Goal: Transaction & Acquisition: Book appointment/travel/reservation

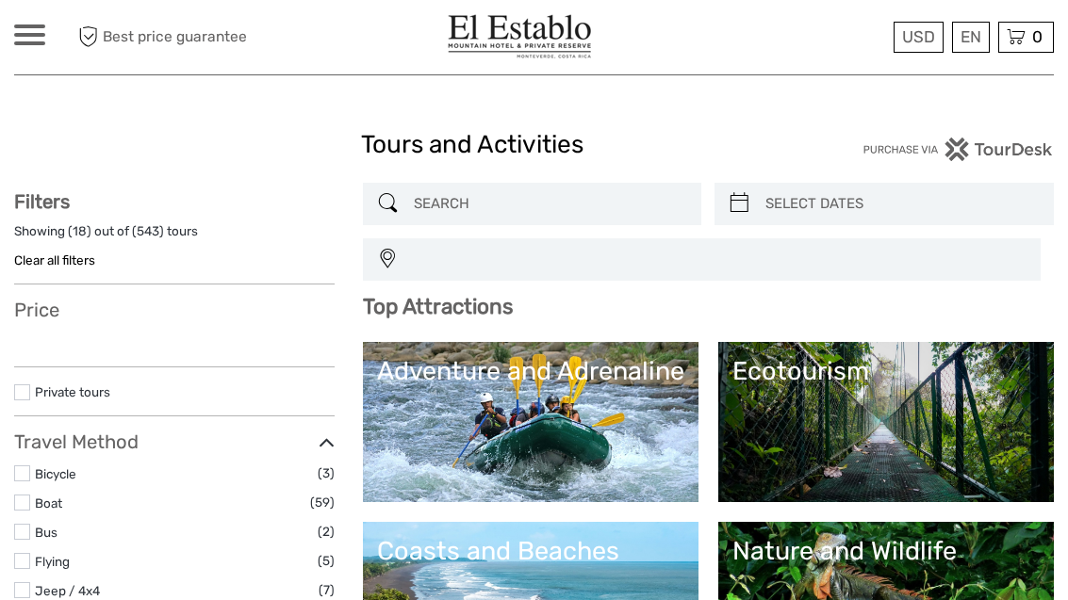
select select
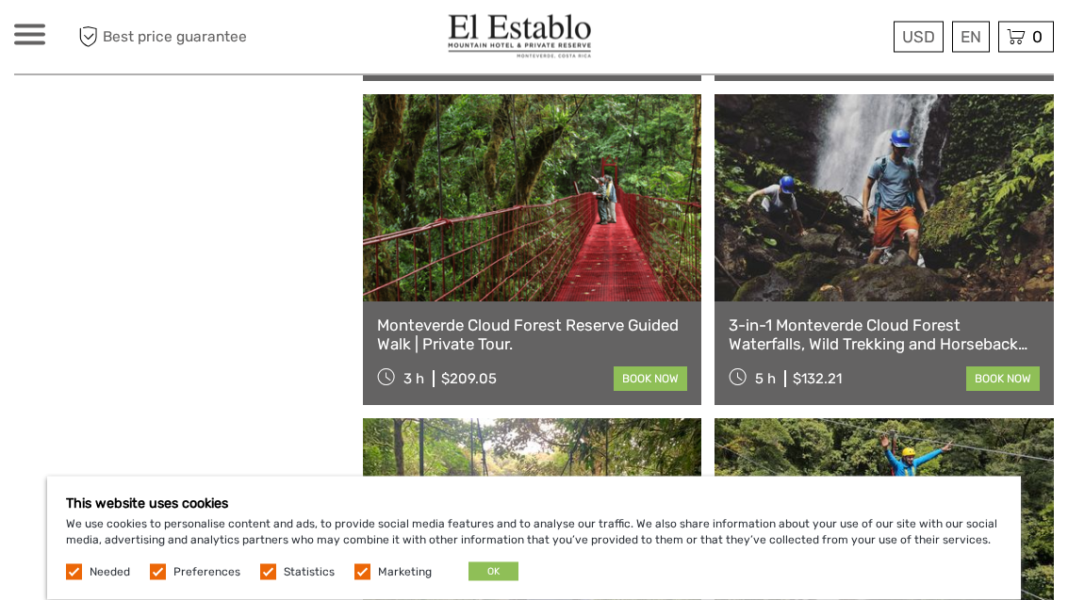
scroll to position [1161, 0]
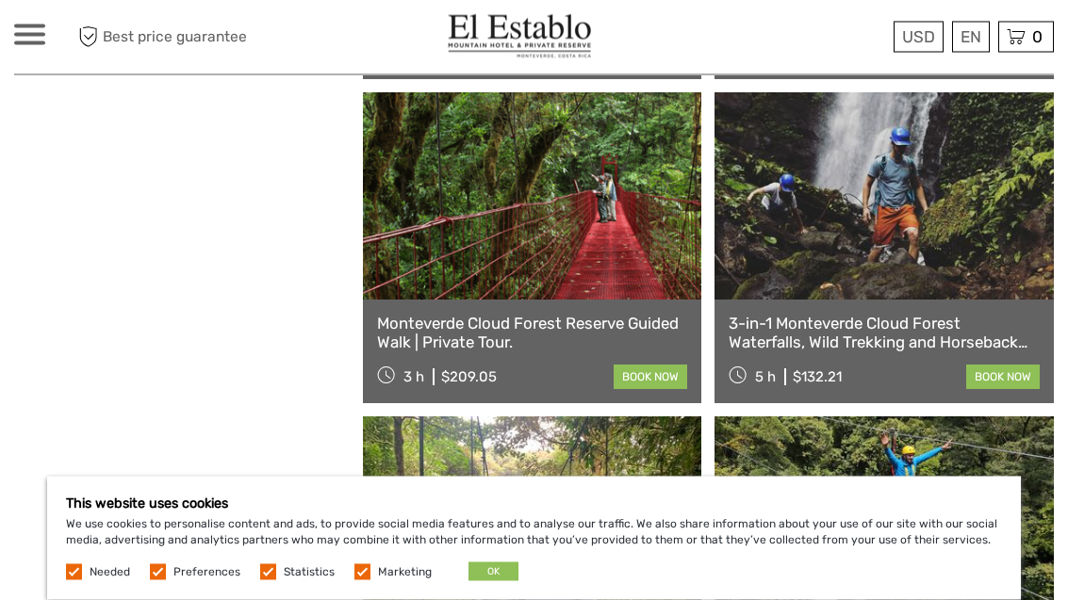
click at [486, 239] on link at bounding box center [532, 196] width 339 height 207
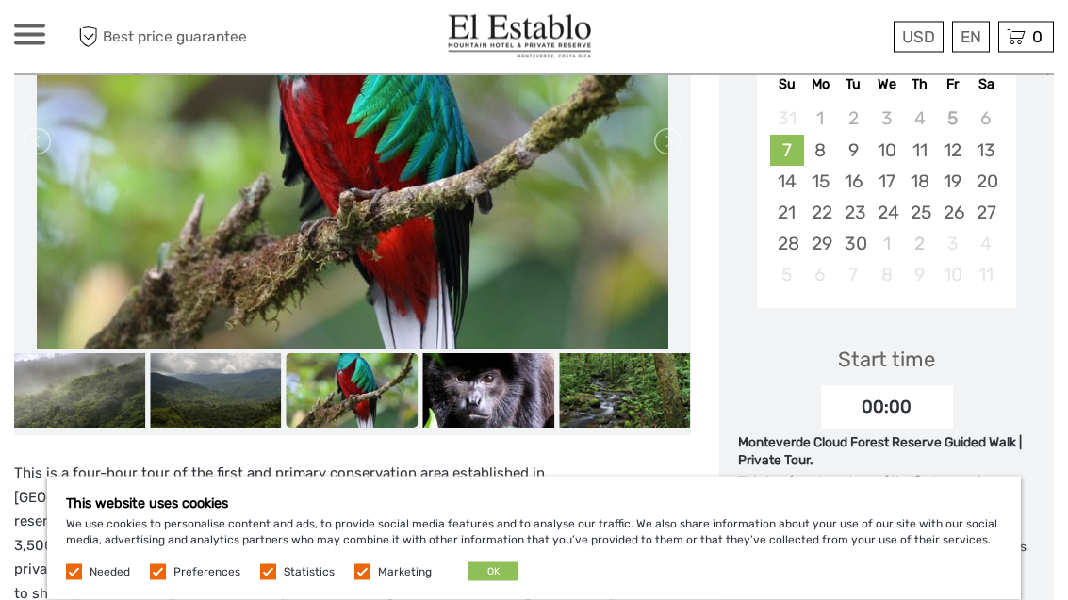
scroll to position [368, 0]
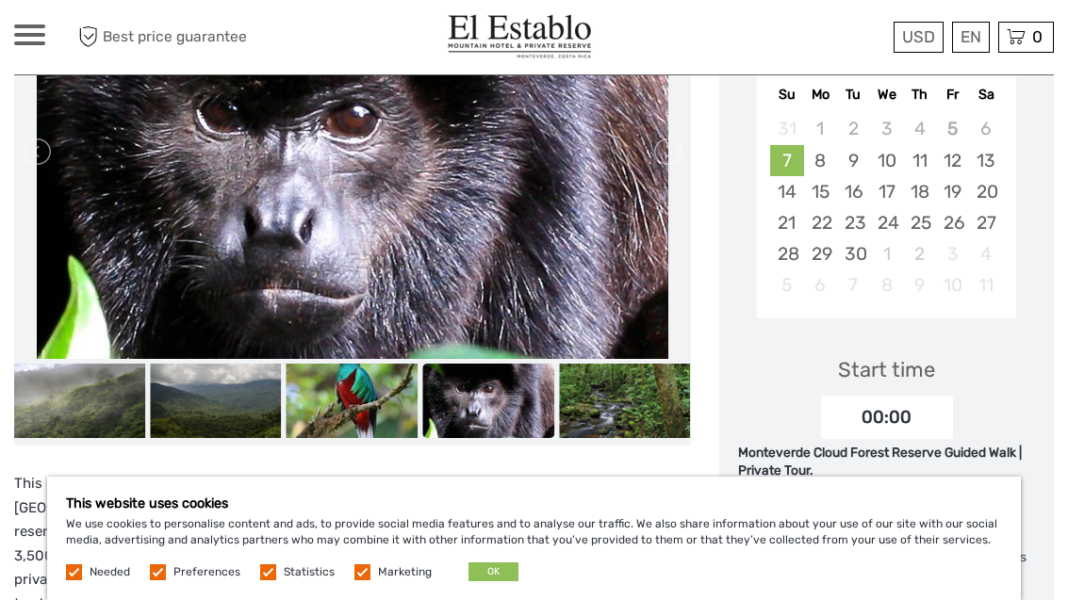
click at [354, 581] on label at bounding box center [362, 572] width 16 height 16
click at [0, 0] on input "checkbox" at bounding box center [0, 0] width 0 height 0
click at [257, 599] on div "This website uses cookies We use cookies to personalise content and ads, to pro…" at bounding box center [533, 538] width 973 height 123
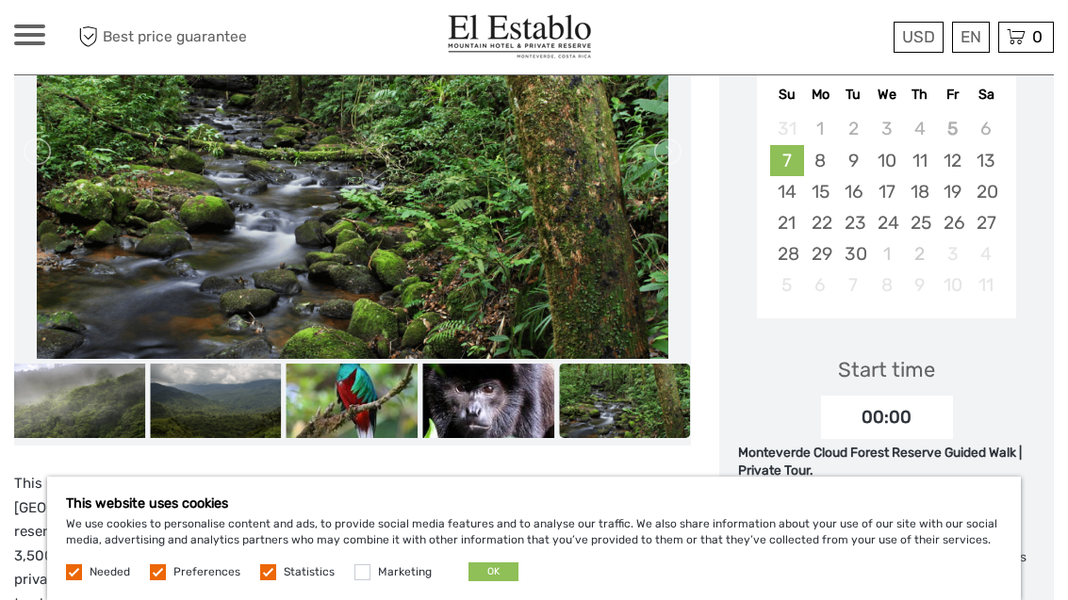
click at [264, 581] on label at bounding box center [268, 572] width 16 height 16
click at [0, 0] on input "checkbox" at bounding box center [0, 0] width 0 height 0
click at [155, 581] on label at bounding box center [158, 572] width 16 height 16
click at [0, 0] on input "checkbox" at bounding box center [0, 0] width 0 height 0
click at [477, 581] on button "OK" at bounding box center [493, 572] width 50 height 19
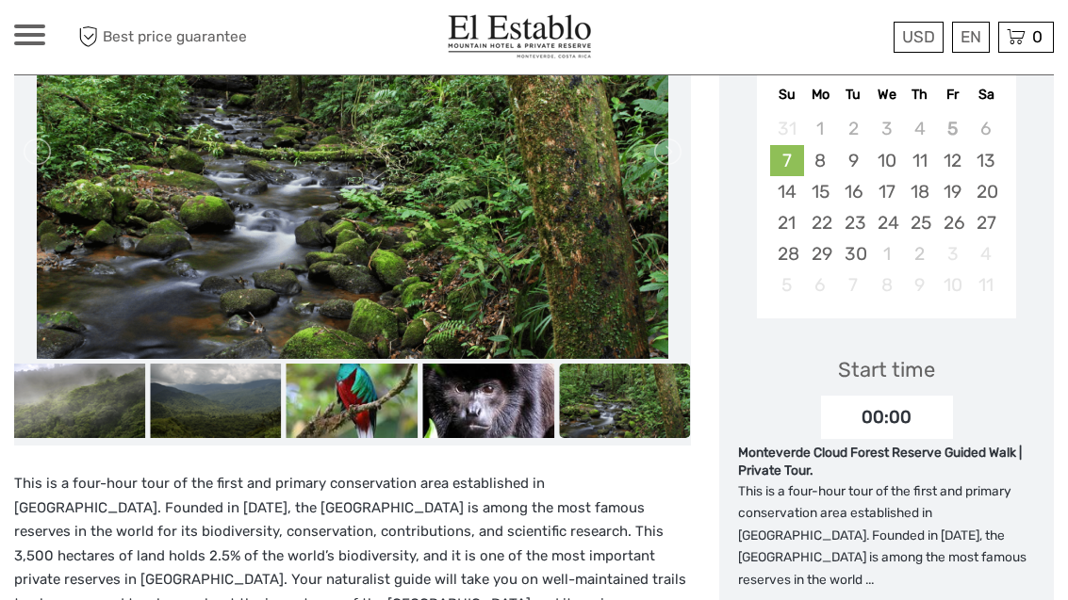
click at [474, 32] on img at bounding box center [520, 37] width 145 height 46
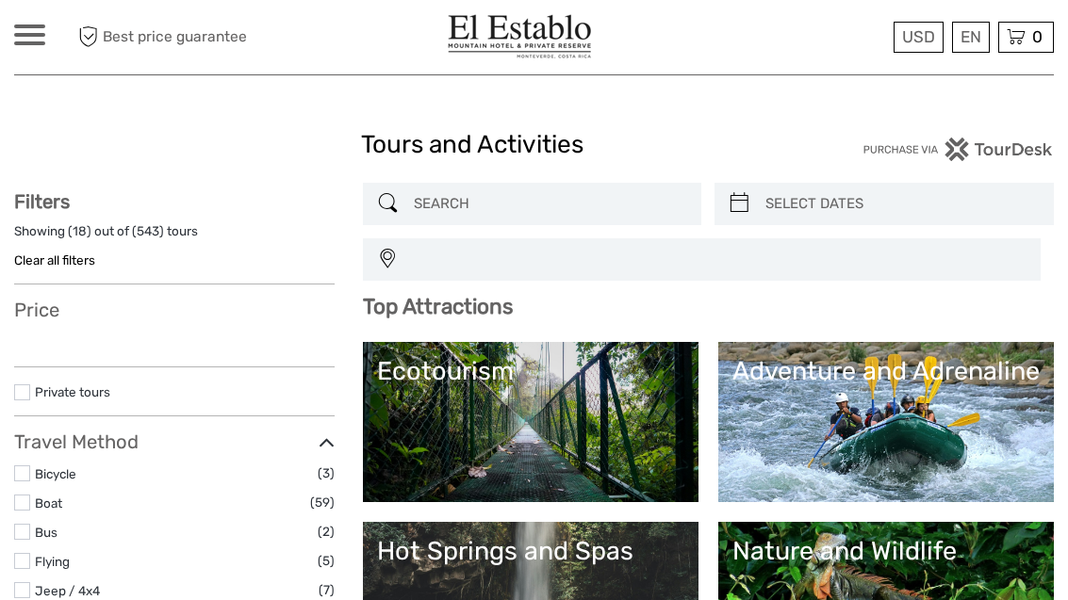
select select
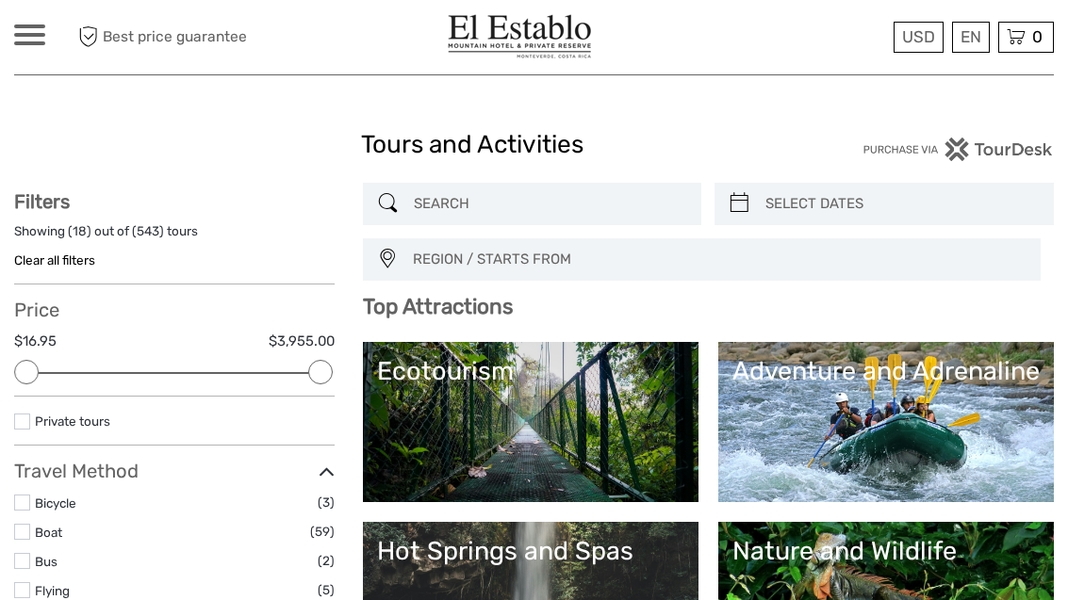
click at [568, 412] on link "Ecotourism" at bounding box center [530, 422] width 307 height 132
